Goal: Navigation & Orientation: Find specific page/section

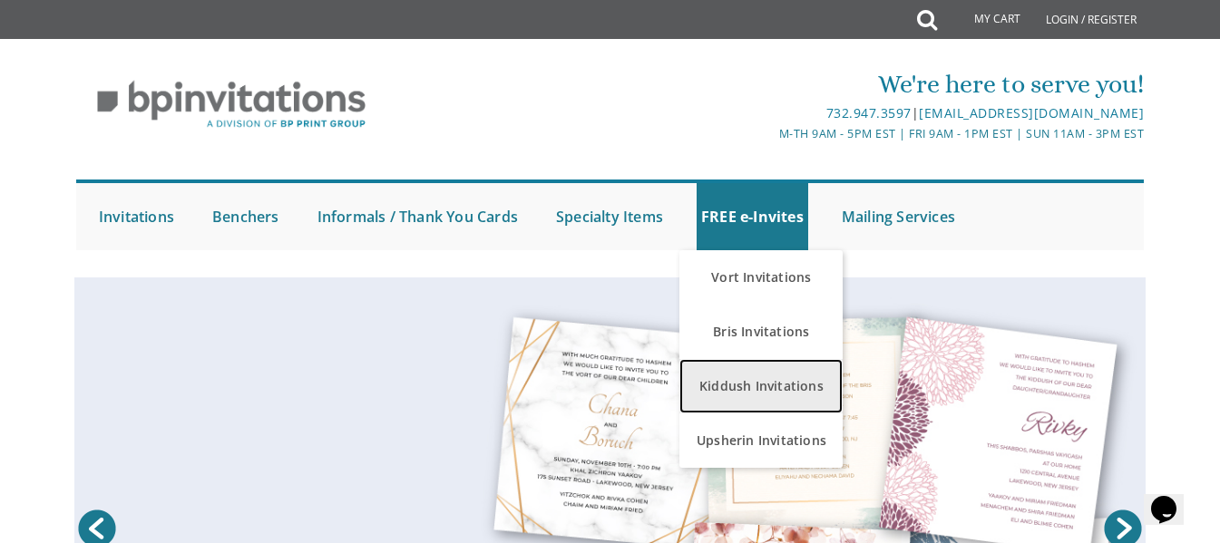
click at [797, 387] on link "Kiddush Invitations" at bounding box center [760, 386] width 163 height 54
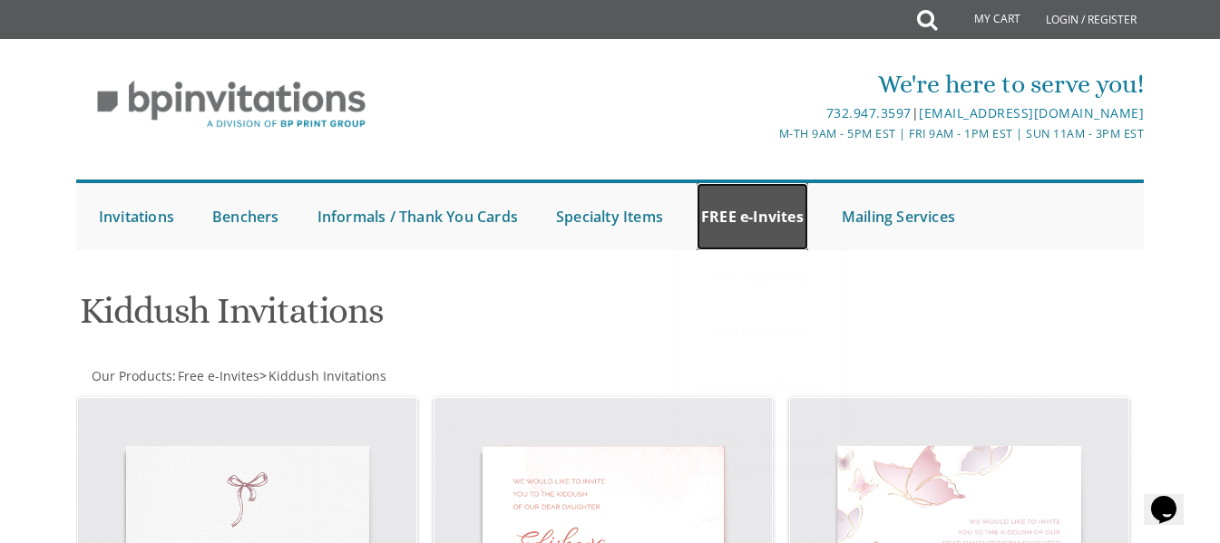
click at [769, 228] on link "FREE e-Invites" at bounding box center [753, 216] width 112 height 67
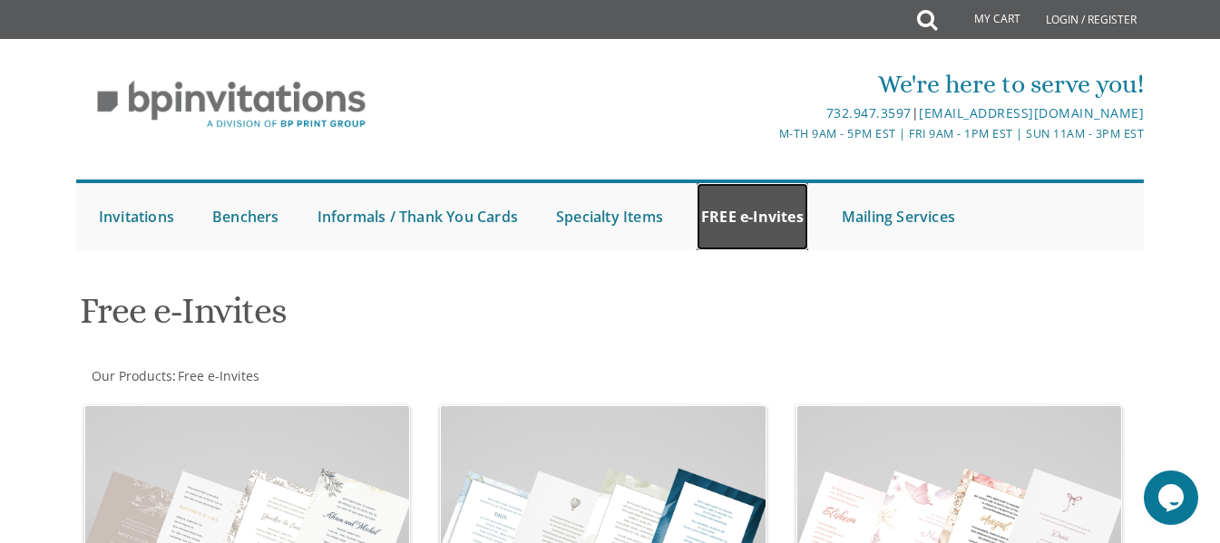
click at [746, 208] on link "FREE e-Invites" at bounding box center [753, 216] width 112 height 67
